Goal: Task Accomplishment & Management: Use online tool/utility

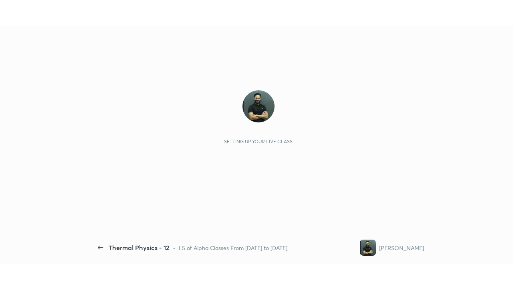
scroll to position [3, 0]
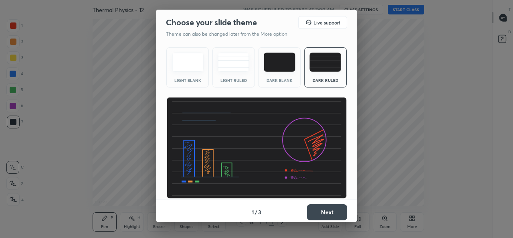
click at [335, 211] on button "Next" at bounding box center [327, 212] width 40 height 16
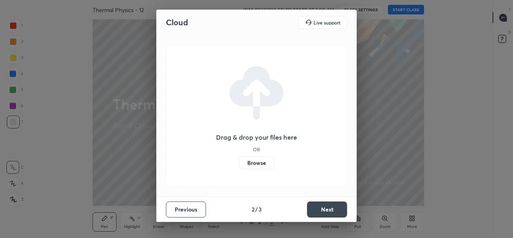
click at [267, 160] on label "Browse" at bounding box center [257, 162] width 36 height 13
click at [239, 160] on input "Browse" at bounding box center [239, 162] width 0 height 13
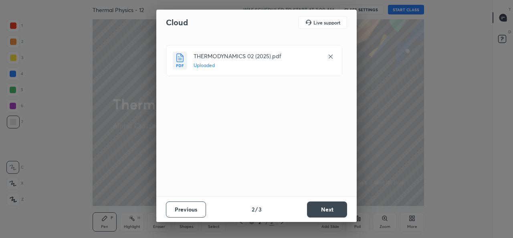
click at [328, 211] on button "Next" at bounding box center [327, 209] width 40 height 16
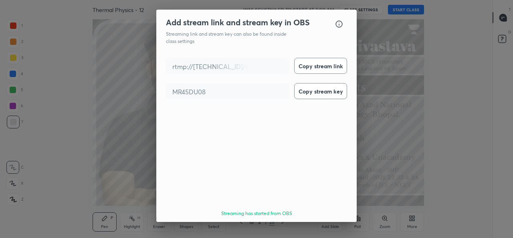
click at [339, 228] on button "Done" at bounding box center [327, 236] width 40 height 16
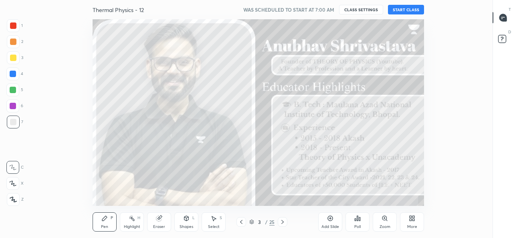
click at [413, 12] on button "START CLASS" at bounding box center [406, 10] width 36 height 10
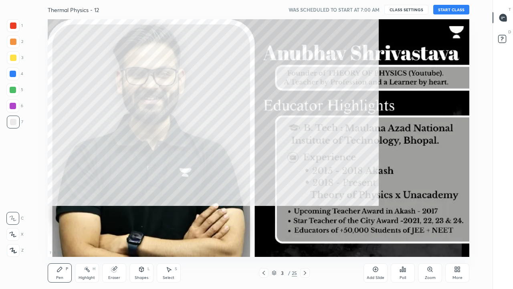
scroll to position [237, 466]
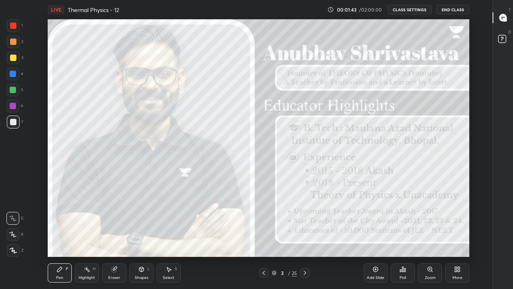
click at [62, 237] on div "Pen P" at bounding box center [60, 272] width 24 height 19
click at [13, 237] on icon at bounding box center [13, 250] width 6 height 5
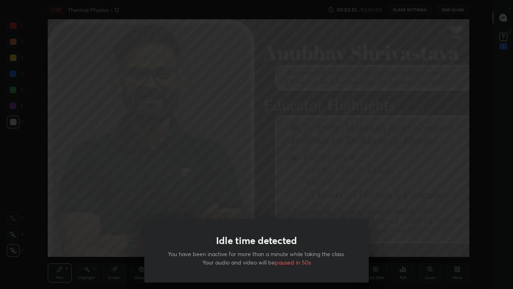
click at [131, 201] on div "Idle time detected You have been inactive for more than a minute while taking t…" at bounding box center [256, 144] width 513 height 289
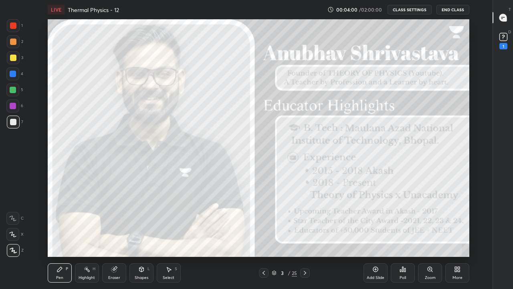
click at [305, 237] on icon at bounding box center [305, 273] width 2 height 4
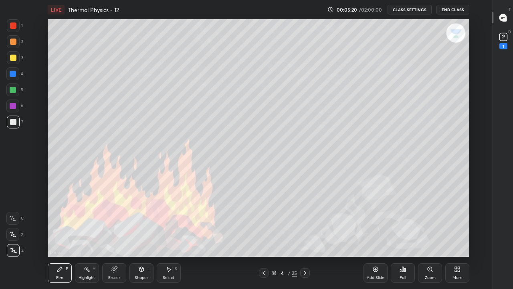
click at [305, 237] on icon at bounding box center [305, 273] width 6 height 6
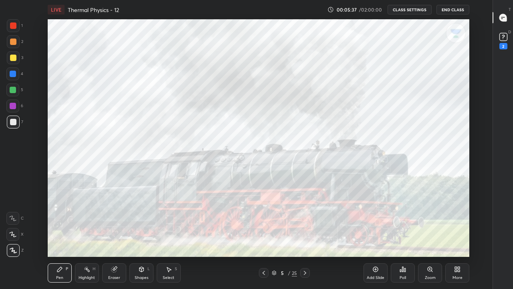
click at [305, 237] on icon at bounding box center [305, 273] width 6 height 6
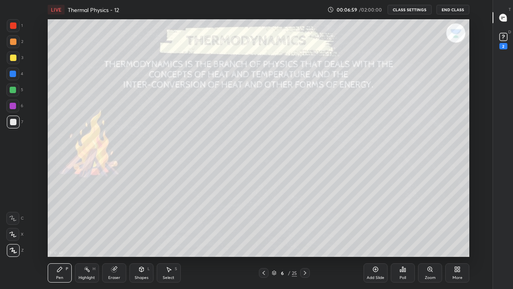
click at [305, 237] on icon at bounding box center [305, 273] width 6 height 6
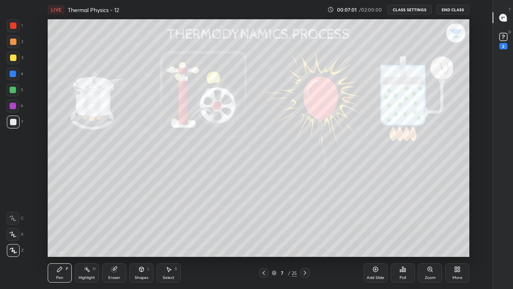
click at [306, 237] on icon at bounding box center [305, 273] width 6 height 6
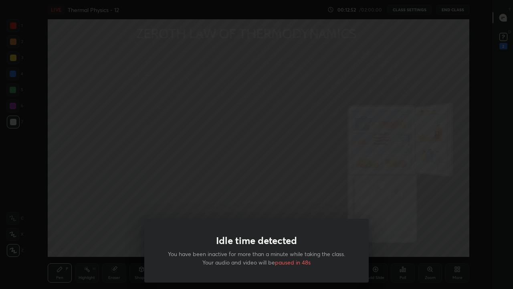
click at [223, 170] on div "Idle time detected You have been inactive for more than a minute while taking t…" at bounding box center [256, 144] width 513 height 289
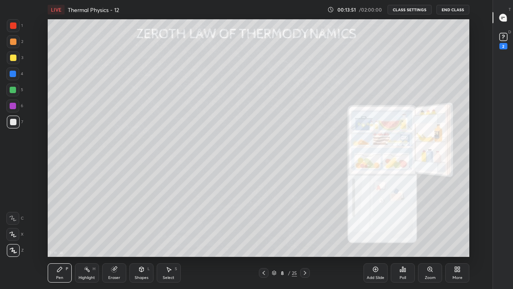
click at [305, 237] on icon at bounding box center [305, 273] width 6 height 6
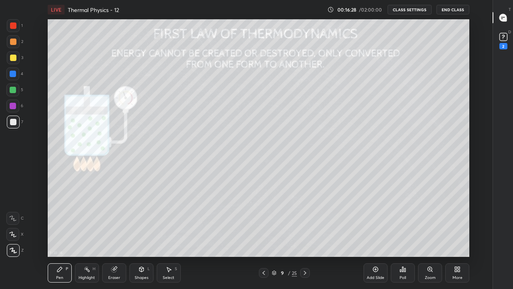
click at [61, 237] on div "Pen" at bounding box center [59, 278] width 7 height 4
click at [15, 28] on div at bounding box center [13, 25] width 6 height 6
click at [17, 123] on div at bounding box center [13, 122] width 13 height 13
click at [85, 237] on div "Highlight" at bounding box center [87, 278] width 16 height 4
click at [114, 237] on div "Eraser" at bounding box center [114, 272] width 24 height 19
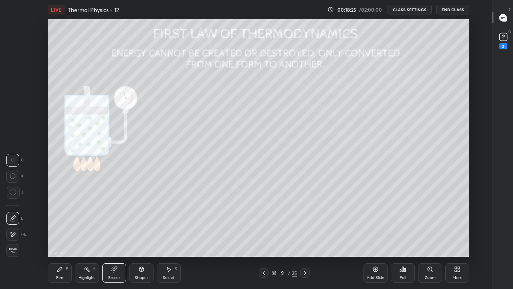
click at [58, 237] on div "Pen P" at bounding box center [60, 272] width 24 height 19
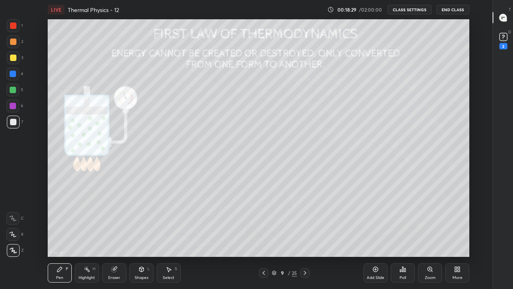
click at [112, 237] on div "Eraser" at bounding box center [114, 272] width 24 height 19
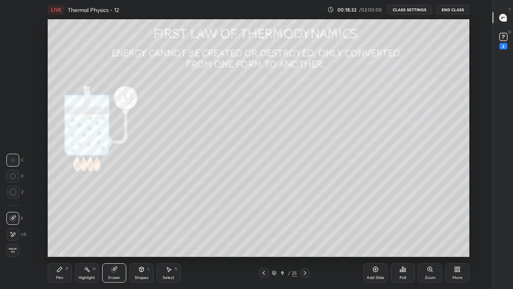
click at [58, 237] on div "Pen" at bounding box center [59, 278] width 7 height 4
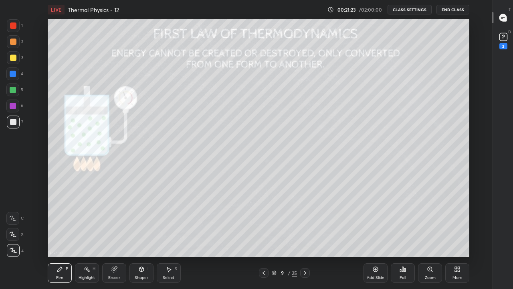
click at [377, 237] on div "Add Slide" at bounding box center [376, 272] width 24 height 19
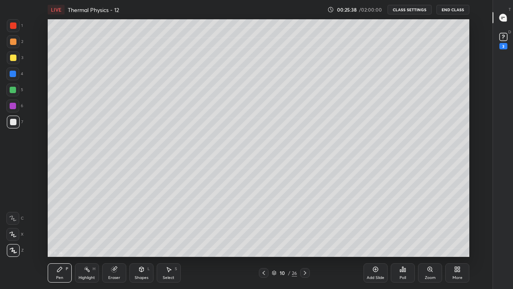
click at [376, 237] on div "Add Slide" at bounding box center [376, 272] width 24 height 19
click at [85, 237] on div "Highlight H" at bounding box center [87, 272] width 24 height 19
click at [110, 237] on div "Eraser" at bounding box center [114, 278] width 12 height 4
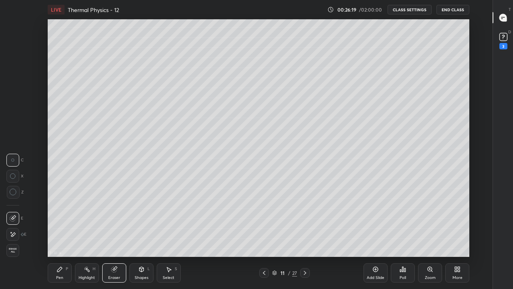
click at [264, 237] on icon at bounding box center [264, 273] width 6 height 6
click at [260, 237] on div at bounding box center [265, 273] width 10 height 10
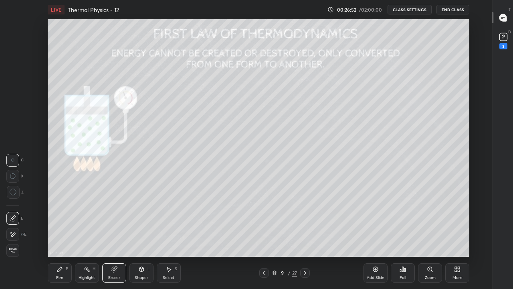
click at [305, 237] on icon at bounding box center [305, 273] width 6 height 6
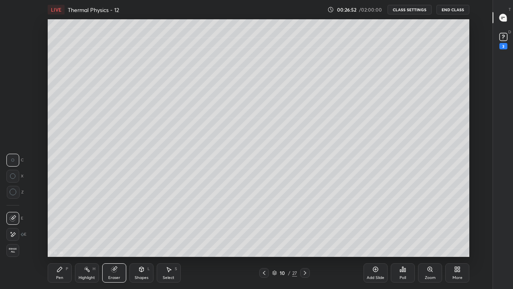
click at [305, 237] on icon at bounding box center [305, 273] width 6 height 6
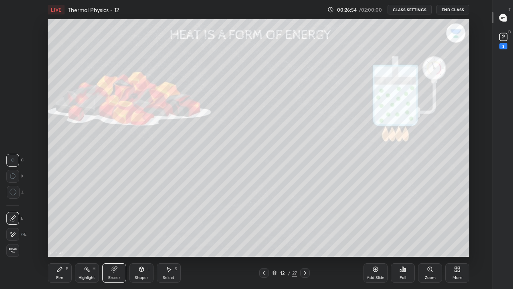
click at [264, 237] on icon at bounding box center [264, 273] width 6 height 6
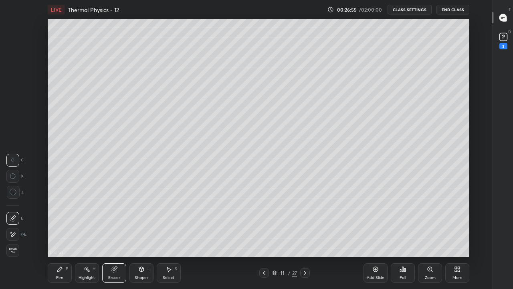
click at [304, 237] on icon at bounding box center [305, 273] width 6 height 6
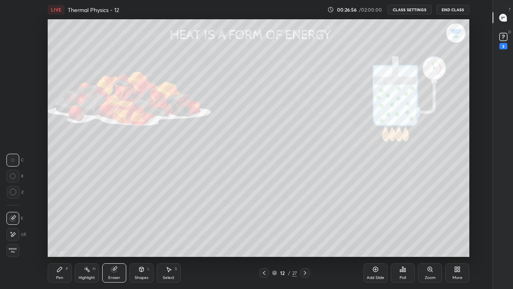
click at [304, 237] on icon at bounding box center [305, 273] width 2 height 4
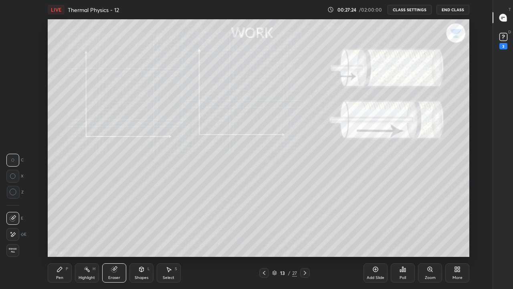
click at [59, 237] on div "Pen P" at bounding box center [60, 272] width 24 height 19
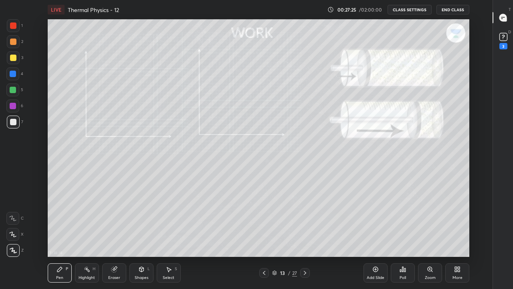
click at [12, 237] on div at bounding box center [13, 250] width 13 height 13
click at [13, 73] on div at bounding box center [13, 74] width 6 height 6
click at [54, 237] on div "Pen P" at bounding box center [60, 272] width 24 height 19
click at [12, 237] on icon at bounding box center [13, 250] width 6 height 5
click at [13, 123] on div at bounding box center [13, 122] width 6 height 6
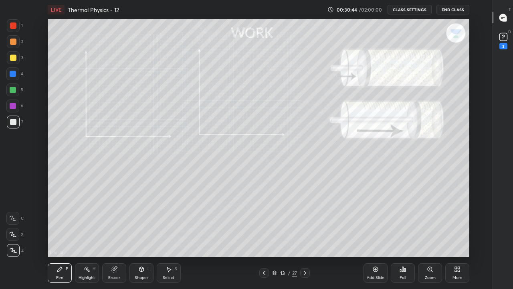
click at [305, 237] on icon at bounding box center [305, 273] width 2 height 4
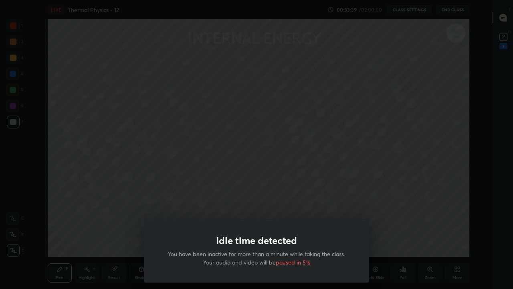
click at [177, 195] on div "Idle time detected You have been inactive for more than a minute while taking t…" at bounding box center [256, 144] width 513 height 289
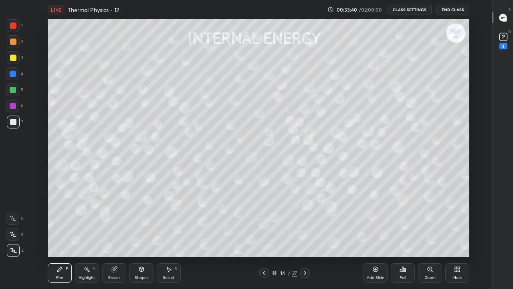
click at [304, 237] on icon at bounding box center [305, 273] width 2 height 4
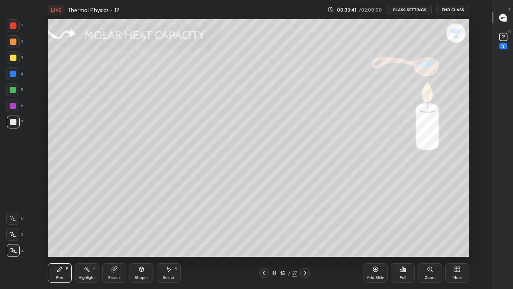
click at [264, 237] on icon at bounding box center [264, 273] width 6 height 6
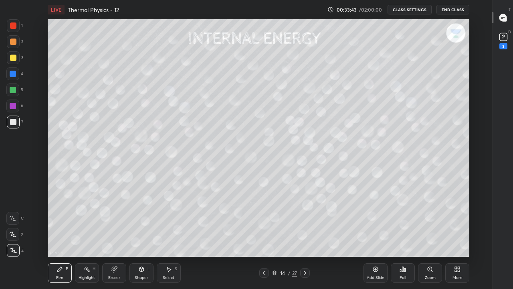
click at [373, 237] on div "Add Slide" at bounding box center [376, 278] width 18 height 4
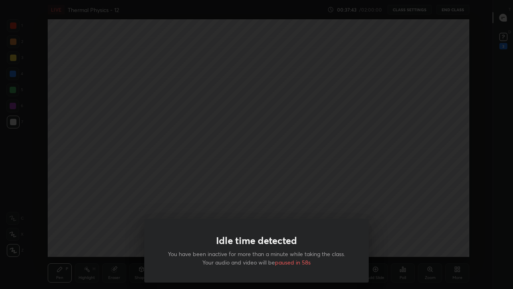
click at [180, 168] on div "Idle time detected You have been inactive for more than a minute while taking t…" at bounding box center [256, 144] width 513 height 289
click at [191, 187] on div "Idle time detected You have been inactive for more than a minute while taking t…" at bounding box center [256, 144] width 513 height 289
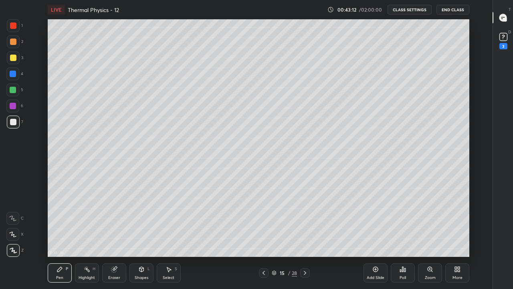
click at [305, 237] on icon at bounding box center [305, 273] width 6 height 6
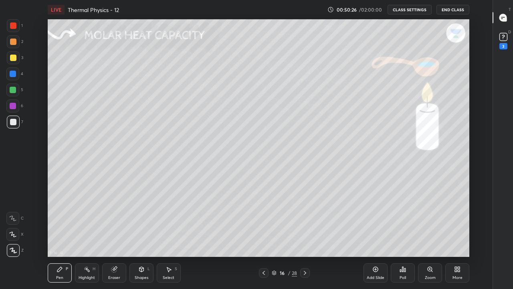
click at [117, 237] on div "Eraser" at bounding box center [114, 272] width 24 height 19
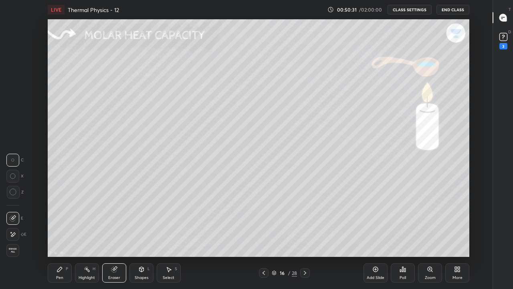
click at [63, 237] on div "Pen P" at bounding box center [60, 272] width 24 height 19
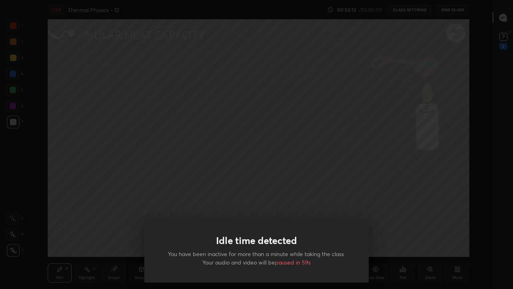
click at [153, 209] on div "Idle time detected You have been inactive for more than a minute while taking t…" at bounding box center [256, 144] width 513 height 289
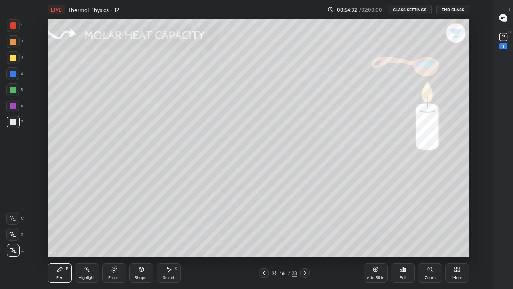
click at [114, 237] on div "Eraser" at bounding box center [114, 272] width 24 height 19
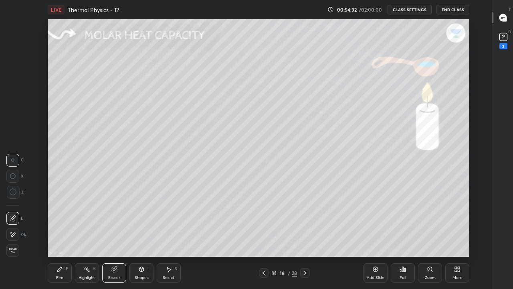
click at [91, 237] on div "Highlight H" at bounding box center [87, 272] width 24 height 19
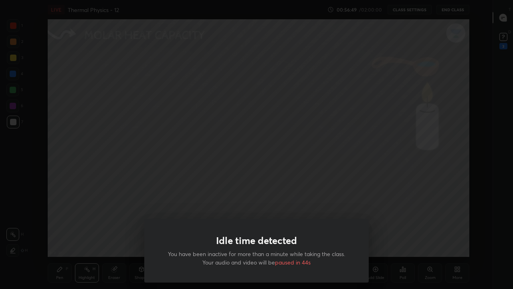
click at [127, 215] on div "Idle time detected You have been inactive for more than a minute while taking t…" at bounding box center [256, 144] width 513 height 289
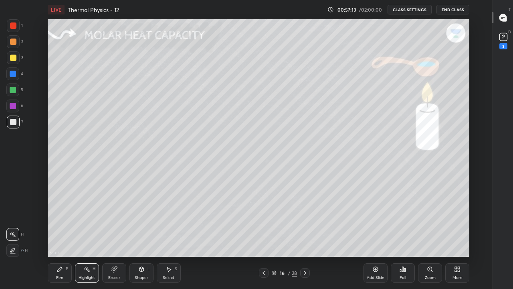
click at [306, 237] on icon at bounding box center [305, 273] width 6 height 6
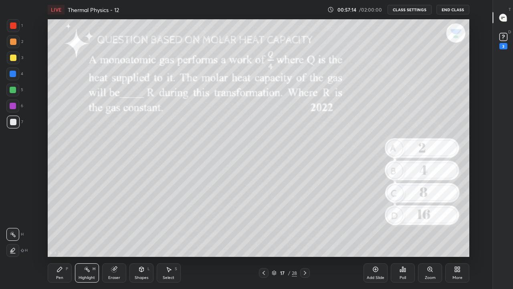
click at [305, 237] on icon at bounding box center [305, 273] width 6 height 6
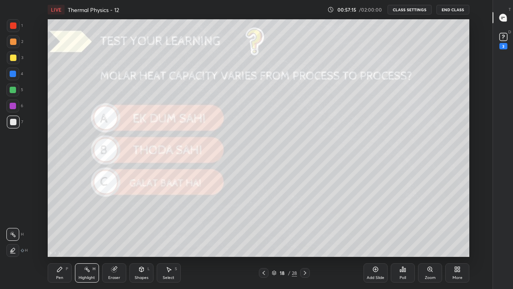
click at [302, 237] on icon at bounding box center [305, 273] width 6 height 6
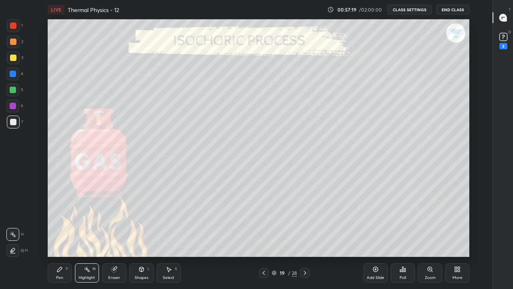
click at [63, 237] on div "Pen P" at bounding box center [60, 272] width 24 height 19
click at [14, 121] on div at bounding box center [13, 122] width 6 height 6
click at [116, 237] on div "Eraser" at bounding box center [114, 272] width 24 height 19
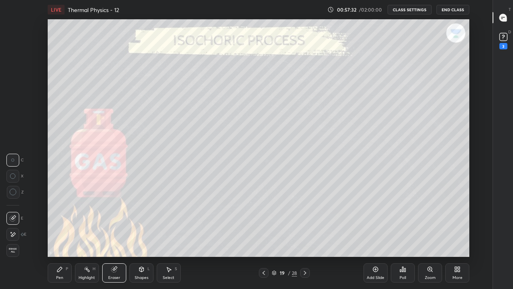
click at [61, 237] on div "Pen" at bounding box center [59, 278] width 7 height 4
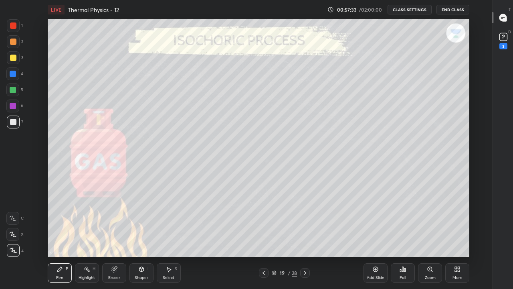
click at [14, 237] on icon at bounding box center [13, 250] width 7 height 6
click at [16, 120] on div at bounding box center [13, 122] width 6 height 6
click at [16, 59] on div at bounding box center [13, 58] width 6 height 6
click at [11, 237] on icon at bounding box center [13, 250] width 7 height 6
click at [14, 124] on div at bounding box center [13, 122] width 6 height 6
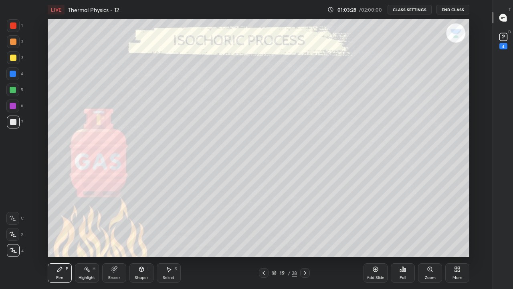
click at [13, 58] on div at bounding box center [13, 58] width 6 height 6
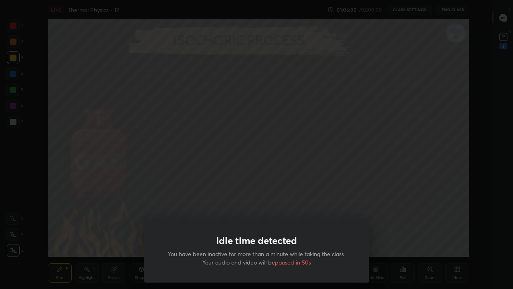
click at [164, 205] on div "Idle time detected You have been inactive for more than a minute while taking t…" at bounding box center [256, 144] width 513 height 289
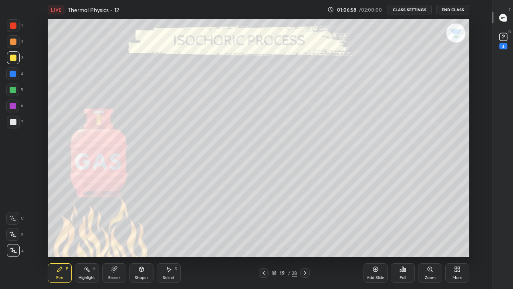
click at [367, 237] on div "Add Slide" at bounding box center [376, 272] width 24 height 19
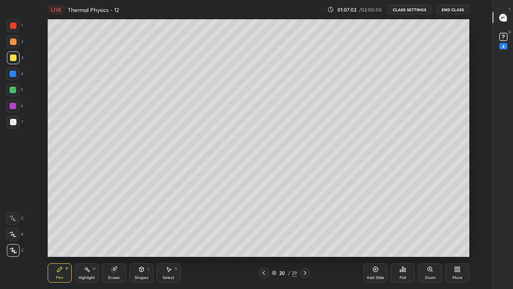
click at [304, 237] on icon at bounding box center [305, 273] width 6 height 6
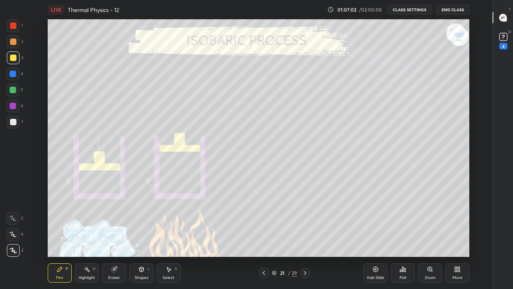
click at [305, 237] on icon at bounding box center [305, 273] width 6 height 6
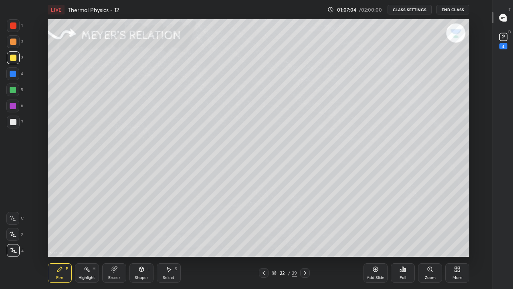
click at [265, 237] on icon at bounding box center [264, 273] width 2 height 4
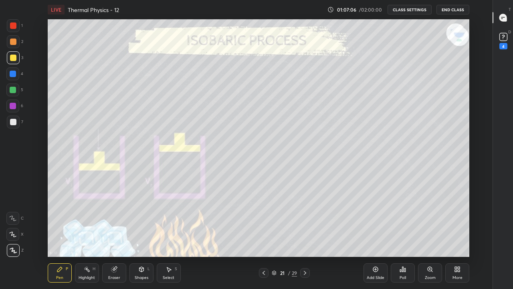
click at [264, 237] on icon at bounding box center [264, 273] width 6 height 6
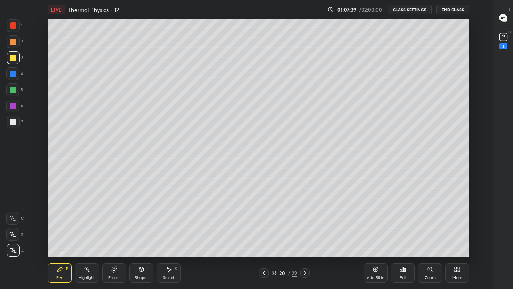
click at [16, 90] on div at bounding box center [12, 89] width 13 height 13
click at [15, 75] on div at bounding box center [13, 74] width 6 height 6
click at [14, 93] on div at bounding box center [13, 90] width 6 height 6
click at [56, 237] on div "Pen P" at bounding box center [60, 272] width 24 height 19
click at [13, 237] on icon at bounding box center [13, 250] width 7 height 6
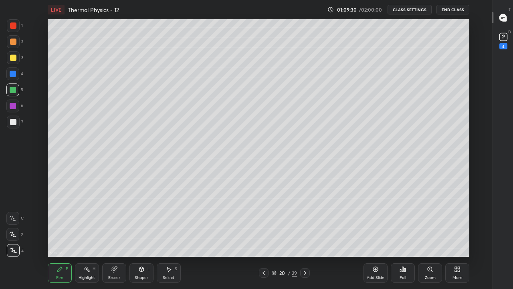
click at [13, 125] on div at bounding box center [13, 122] width 6 height 6
click at [305, 237] on icon at bounding box center [305, 273] width 6 height 6
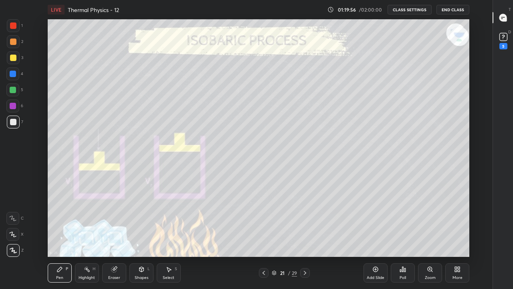
click at [116, 237] on div "Eraser" at bounding box center [114, 278] width 12 height 4
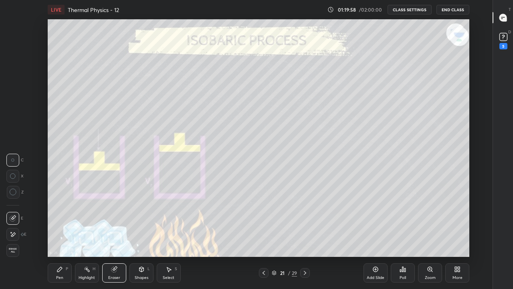
click at [57, 237] on div "Pen" at bounding box center [59, 278] width 7 height 4
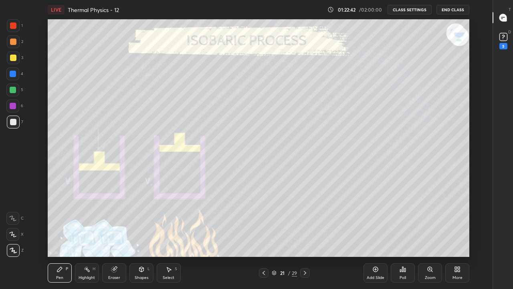
click at [370, 237] on div "Add Slide" at bounding box center [376, 272] width 24 height 19
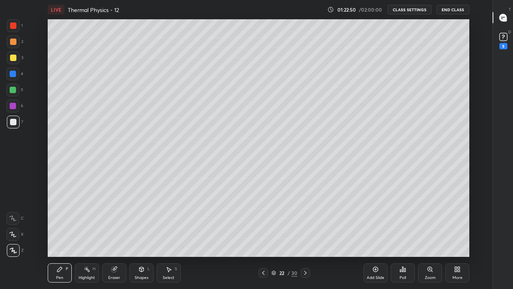
click at [13, 59] on div at bounding box center [13, 58] width 6 height 6
click at [111, 237] on div "Eraser" at bounding box center [114, 278] width 12 height 4
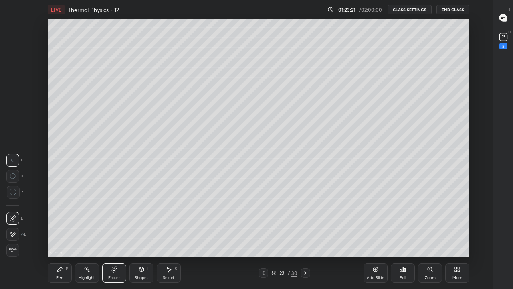
click at [62, 237] on div "Pen P" at bounding box center [60, 272] width 24 height 19
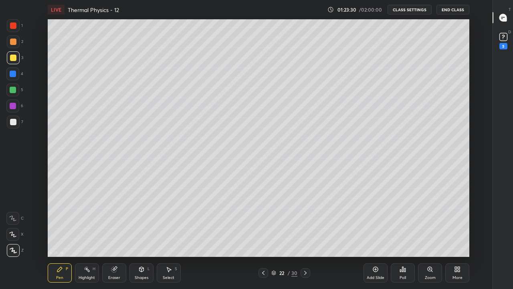
click at [84, 237] on div "Highlight H" at bounding box center [87, 272] width 24 height 19
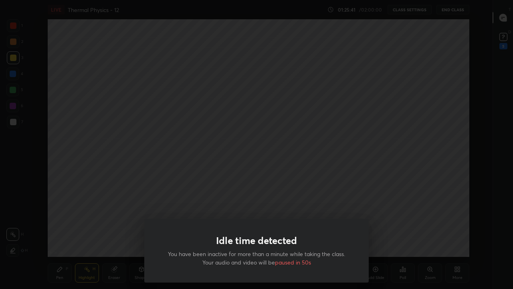
click at [130, 196] on div "Idle time detected You have been inactive for more than a minute while taking t…" at bounding box center [256, 144] width 513 height 289
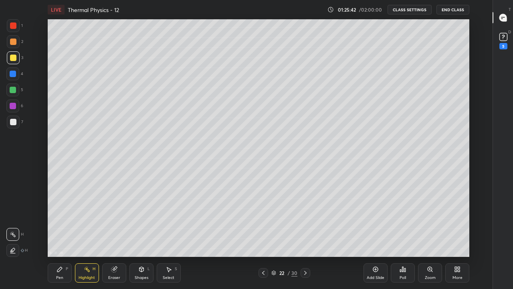
click at [60, 237] on div "Pen" at bounding box center [59, 278] width 7 height 4
click at [12, 237] on icon at bounding box center [13, 250] width 6 height 5
click at [11, 121] on div at bounding box center [13, 122] width 6 height 6
click at [13, 59] on div at bounding box center [13, 58] width 6 height 6
click at [55, 237] on div "Pen P" at bounding box center [60, 272] width 24 height 19
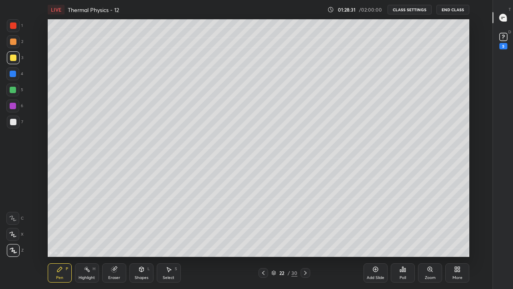
click at [14, 237] on icon at bounding box center [13, 250] width 7 height 6
click at [10, 124] on div at bounding box center [13, 122] width 6 height 6
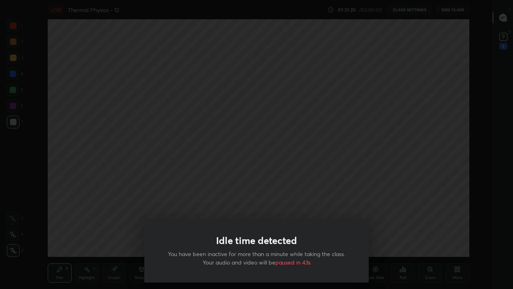
click at [112, 213] on div "Idle time detected You have been inactive for more than a minute while taking t…" at bounding box center [256, 144] width 513 height 289
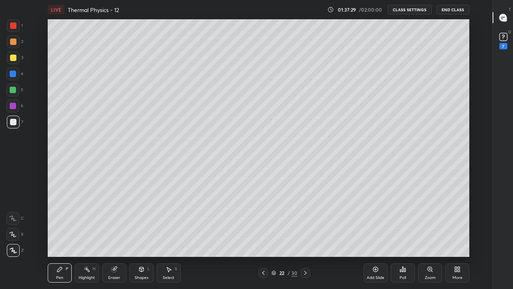
click at [450, 11] on button "End Class" at bounding box center [453, 10] width 33 height 10
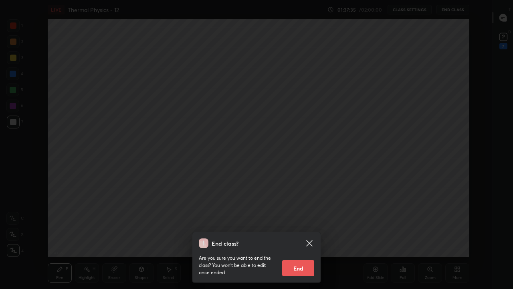
click at [301, 237] on button "End" at bounding box center [298, 268] width 32 height 16
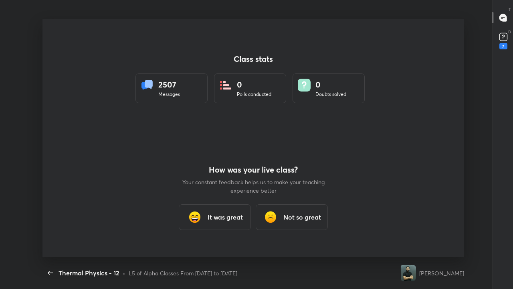
scroll to position [237, 507]
type textarea "x"
